Goal: Information Seeking & Learning: Learn about a topic

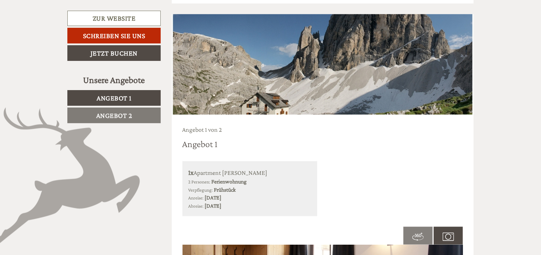
scroll to position [392, 0]
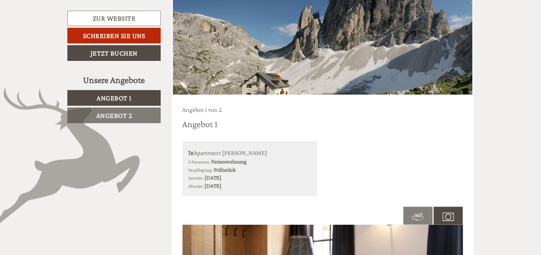
click at [120, 112] on span "Angebot 2" at bounding box center [114, 116] width 36 height 8
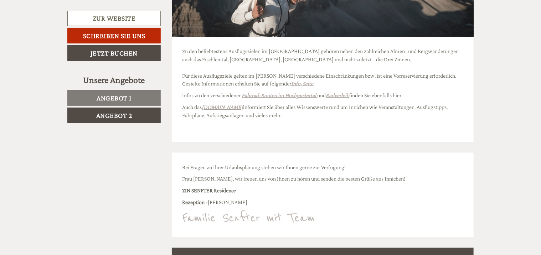
scroll to position [1768, 0]
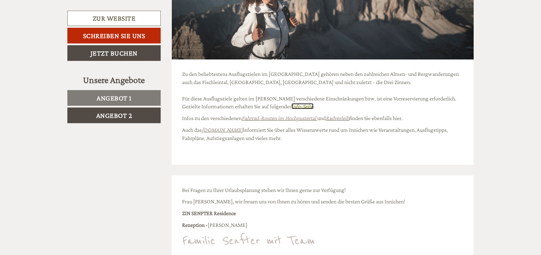
click at [292, 107] on link "Info-Seite" at bounding box center [303, 106] width 22 height 6
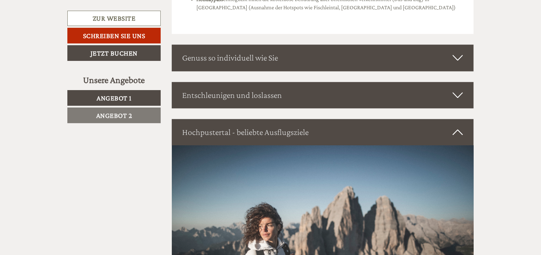
scroll to position [2410, 0]
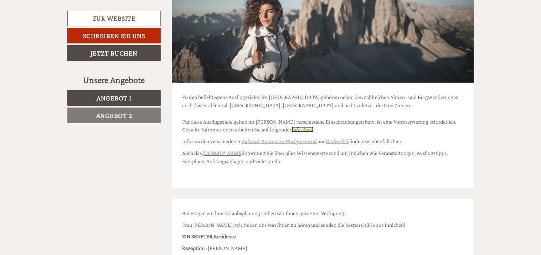
click at [292, 127] on link "Info-Seite" at bounding box center [303, 130] width 22 height 6
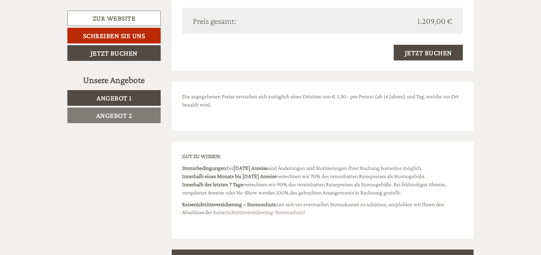
scroll to position [2410, 0]
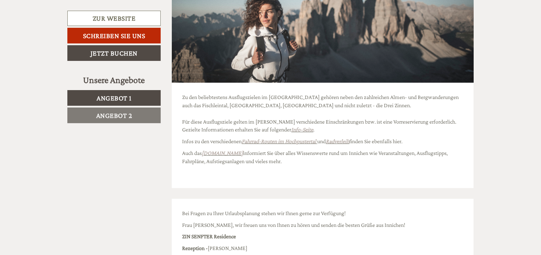
click at [126, 114] on span "Angebot 2" at bounding box center [114, 116] width 36 height 8
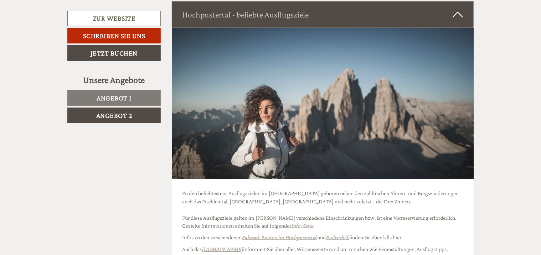
scroll to position [1741, 0]
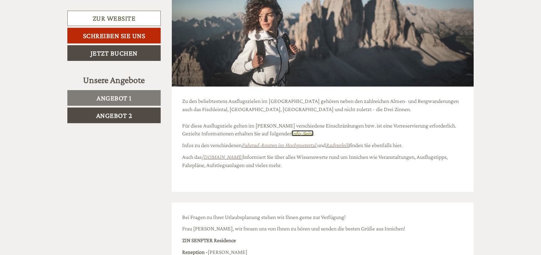
click at [292, 133] on link "Info-Seite" at bounding box center [303, 133] width 22 height 6
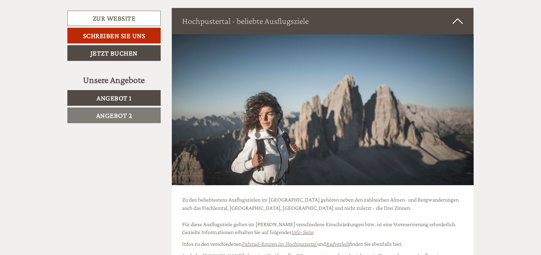
scroll to position [2347, 0]
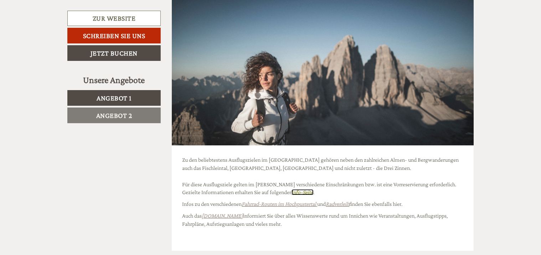
click at [292, 189] on link "Info-Seite" at bounding box center [303, 192] width 22 height 6
